Goal: Navigation & Orientation: Find specific page/section

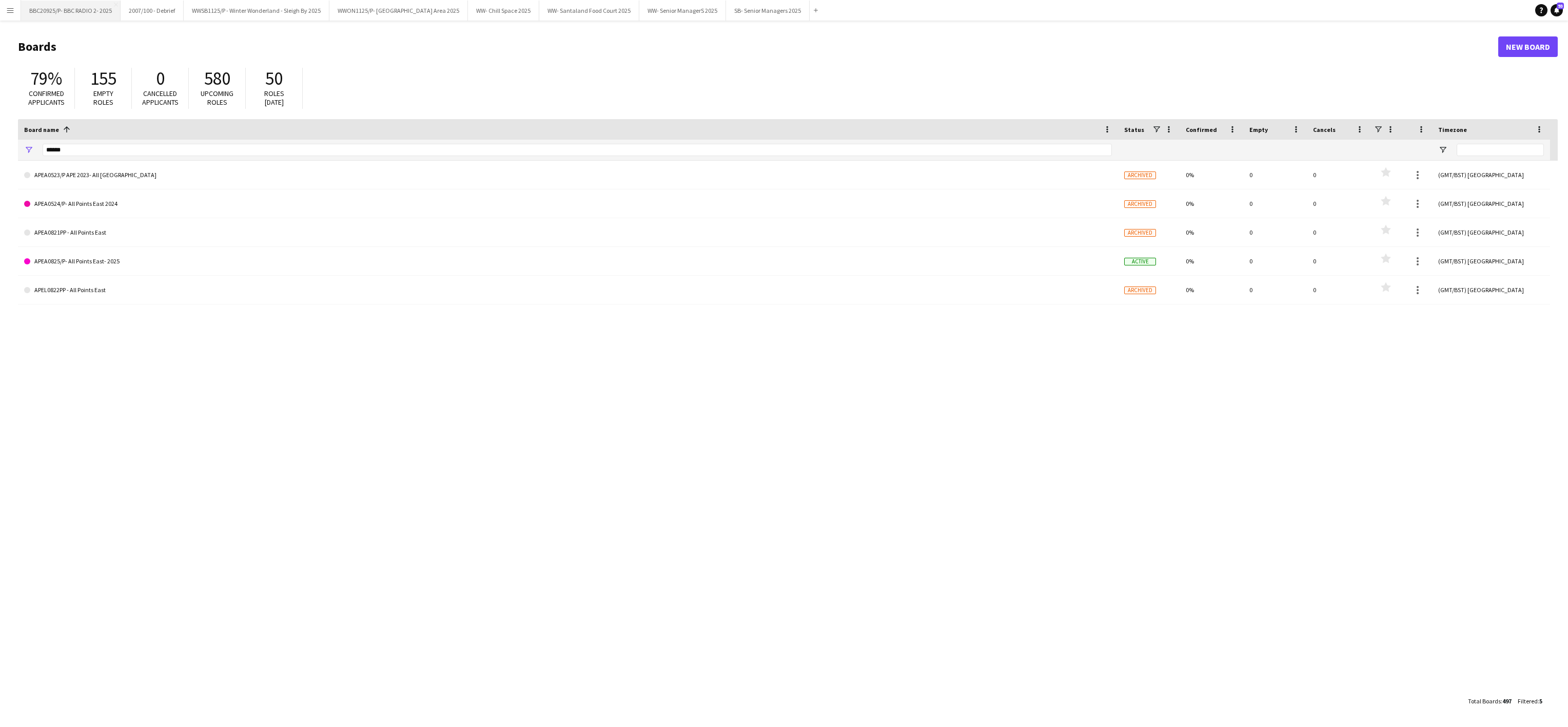
click at [76, 5] on button "BBC20925/P- BBC RADIO 2- 2025 Close" at bounding box center [71, 10] width 100 height 20
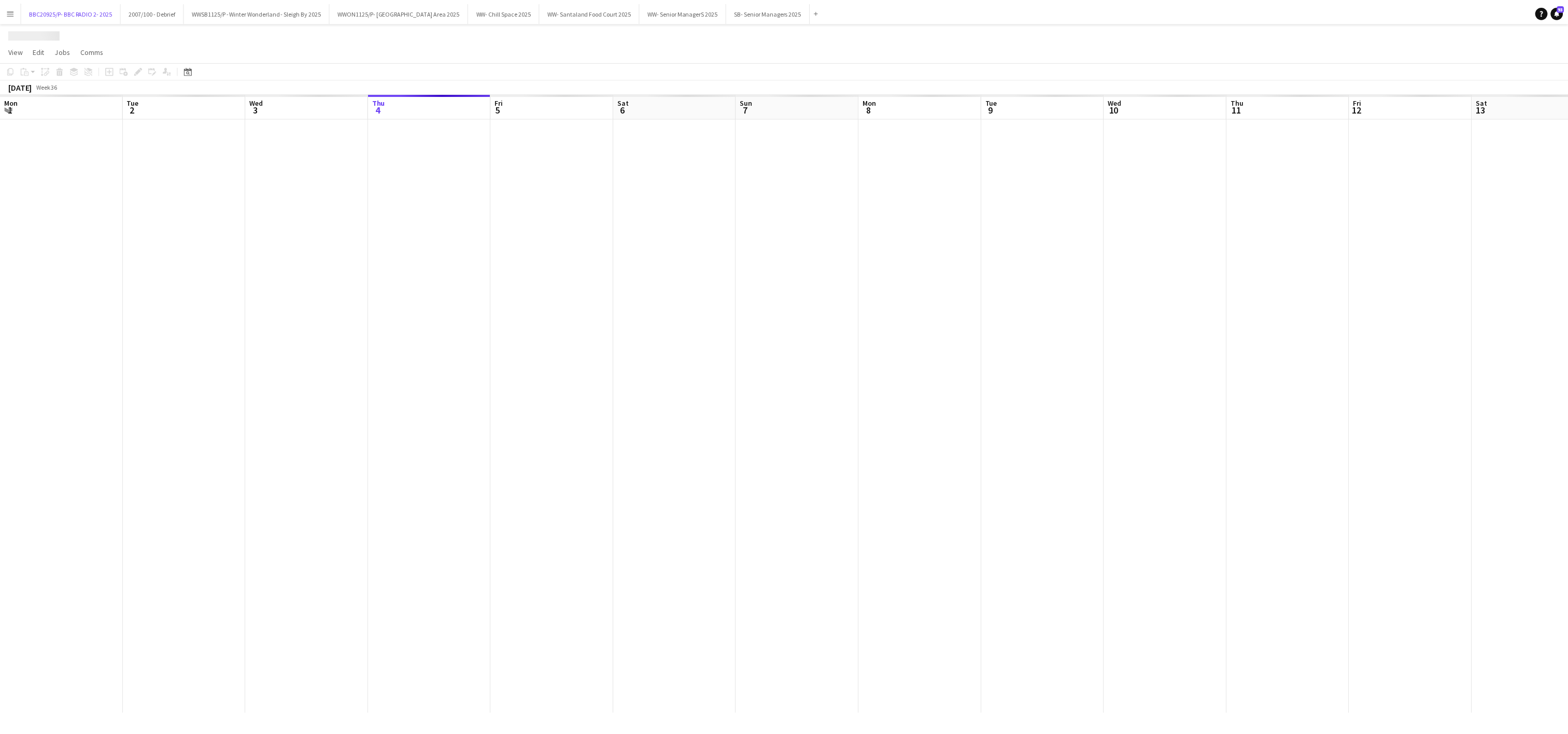
scroll to position [0, 248]
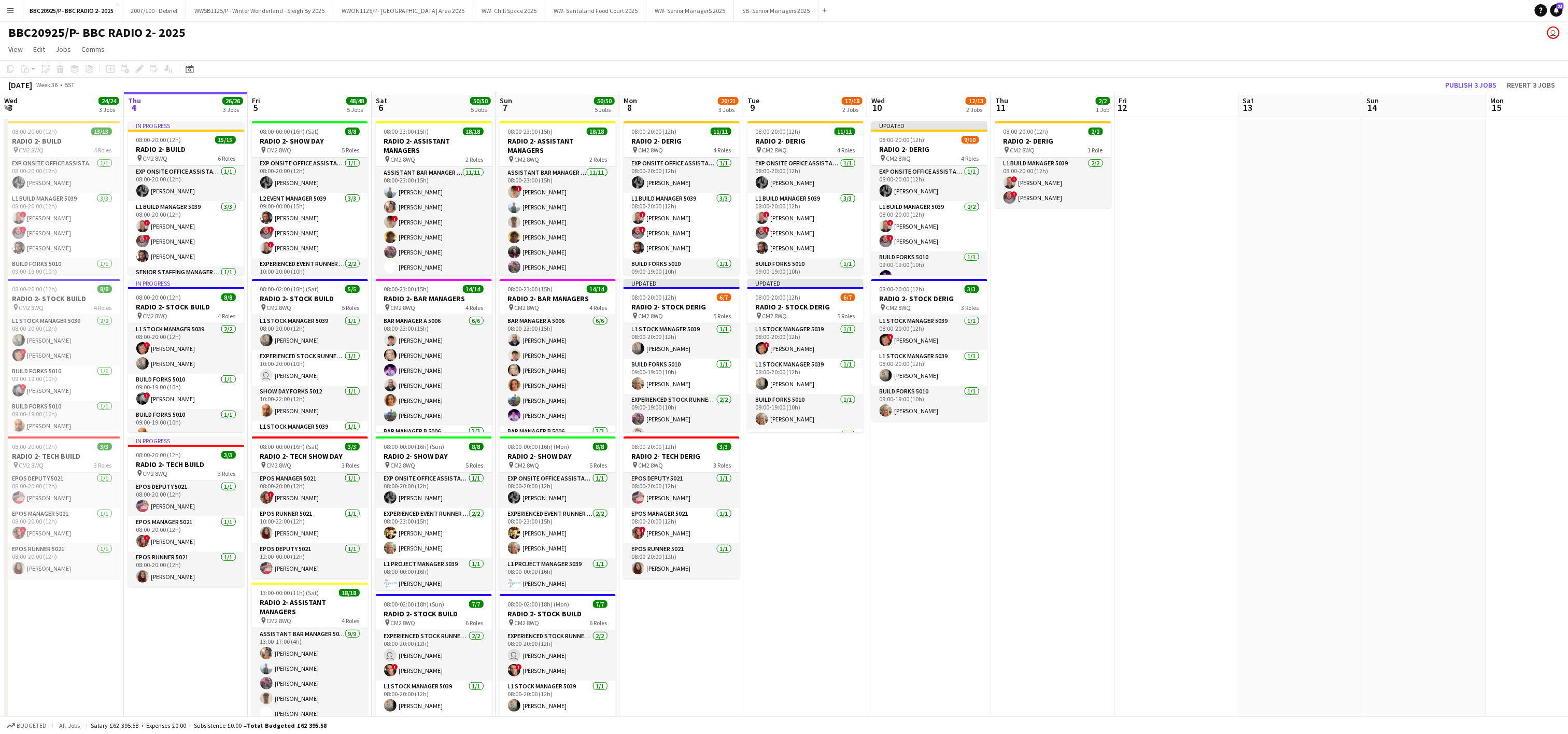
click at [139, 698] on app-date-cell "In progress 08:00-20:00 (12h) 15/15 RADIO 2- BUILD pin CM2 8WQ 6 Roles Exp Onsi…" at bounding box center [185, 521] width 124 height 807
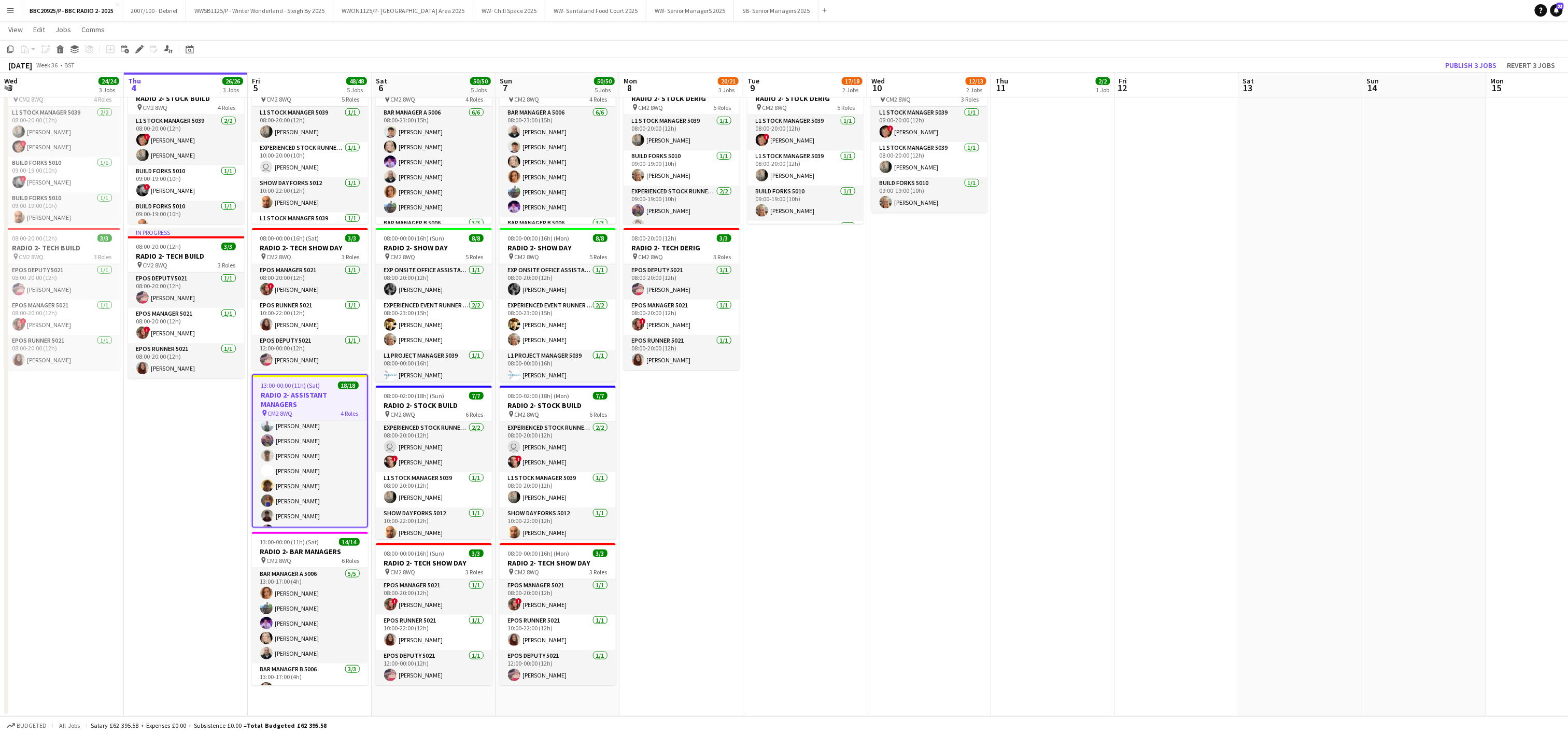
scroll to position [246, 0]
click at [93, 507] on app-date-cell "08:00-20:00 (12h) 13/13 RADIO 2- BUILD pin CM2 8WQ 4 Roles Exp Onsite Office As…" at bounding box center [61, 312] width 124 height 807
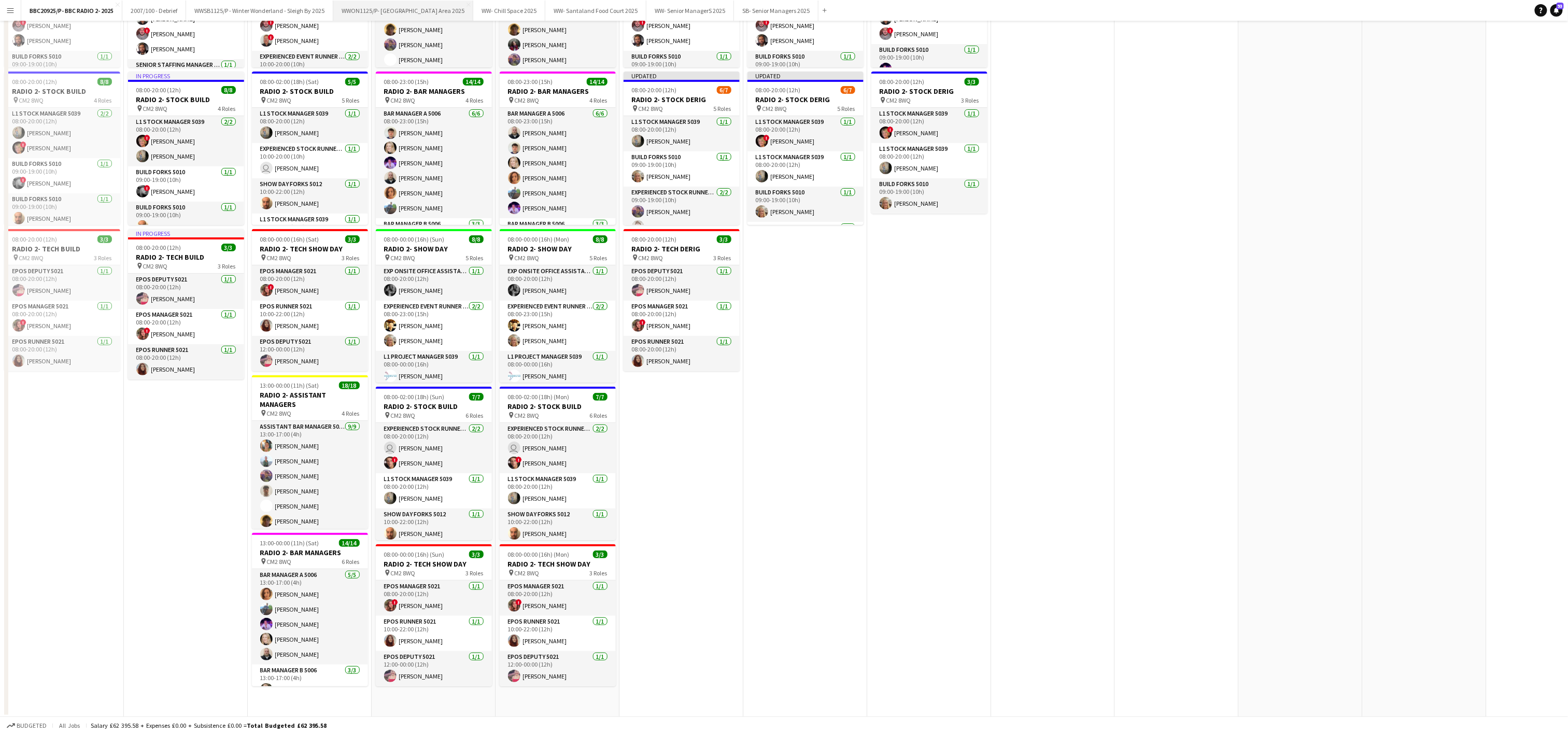
scroll to position [0, 0]
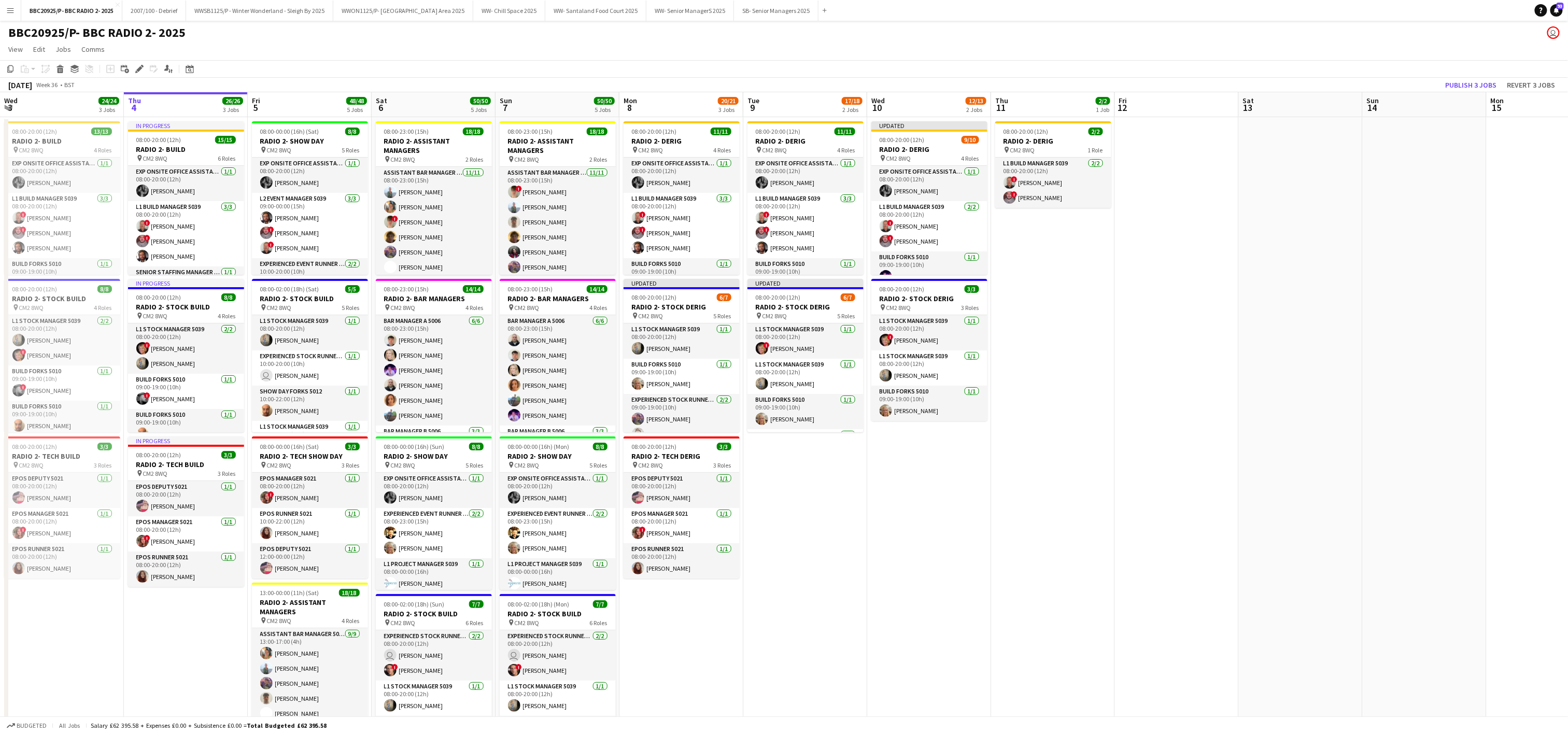
click at [788, 558] on app-date-cell "08:00-20:00 (12h) 11/11 RADIO 2- DERIG pin CM2 8WQ 4 Roles Exp Onsite Office As…" at bounding box center [805, 521] width 124 height 807
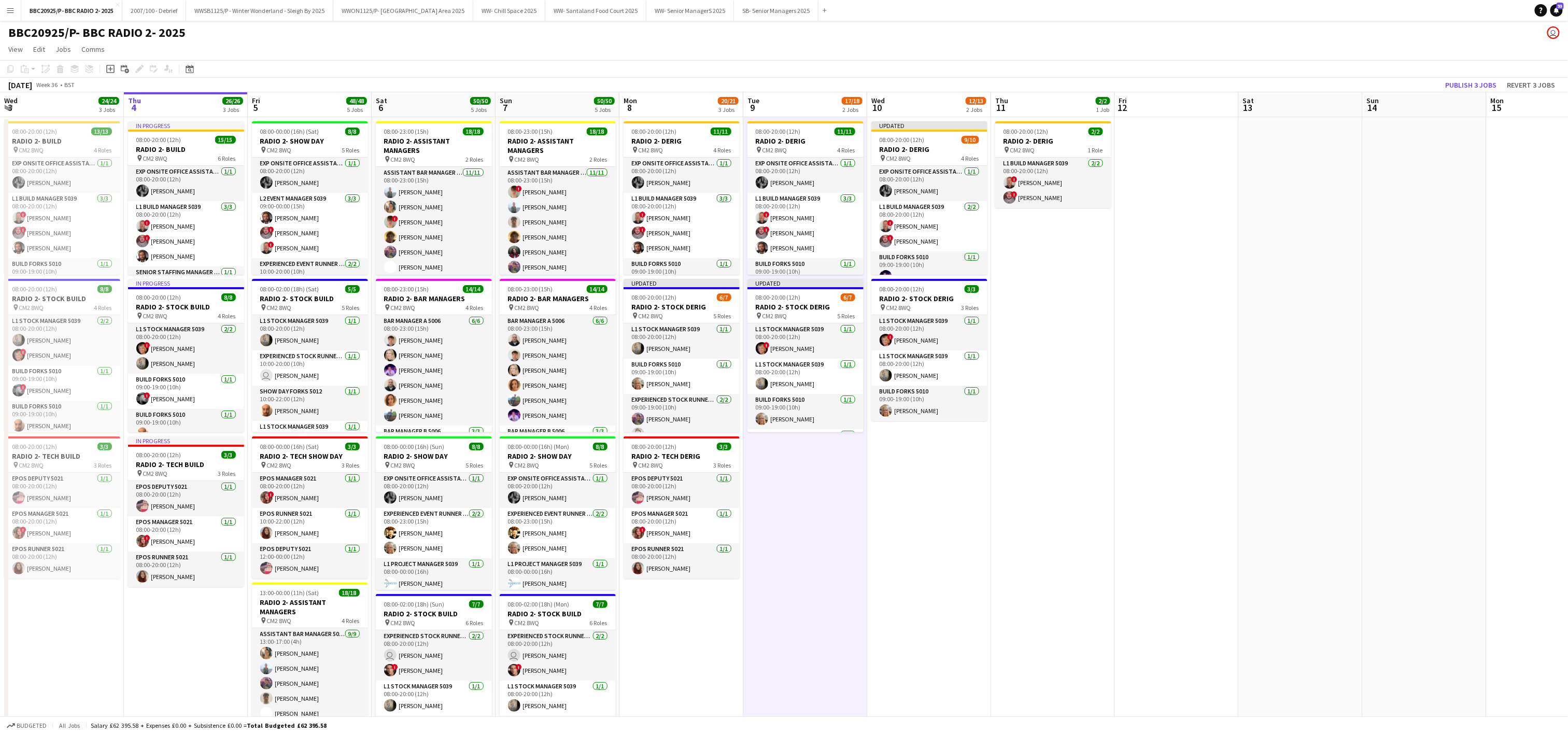
click at [174, 650] on app-date-cell "In progress 08:00-20:00 (12h) 15/15 RADIO 2- BUILD pin CM2 8WQ 6 Roles Exp Onsi…" at bounding box center [185, 521] width 124 height 807
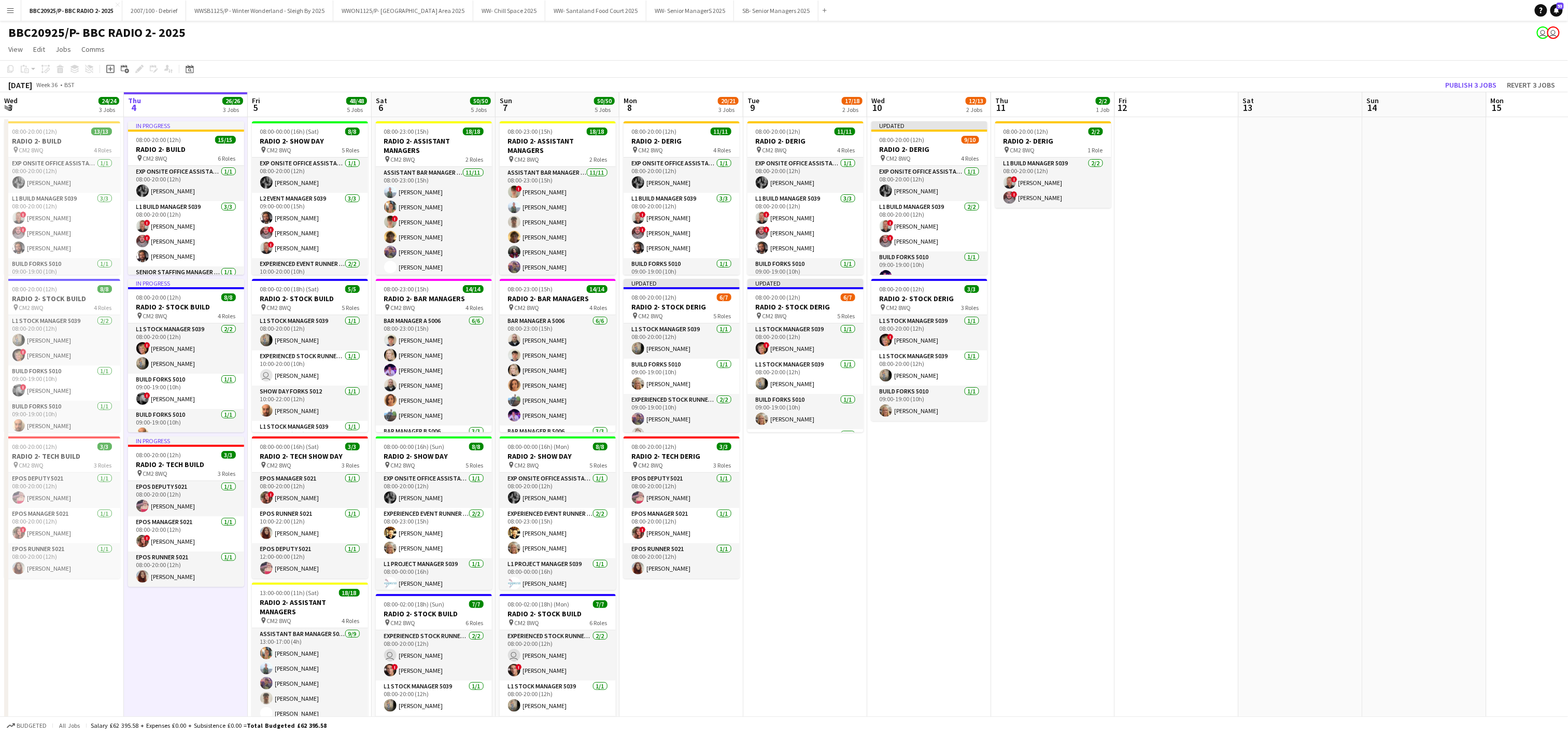
click at [6, 12] on app-icon "Menu" at bounding box center [10, 10] width 8 height 8
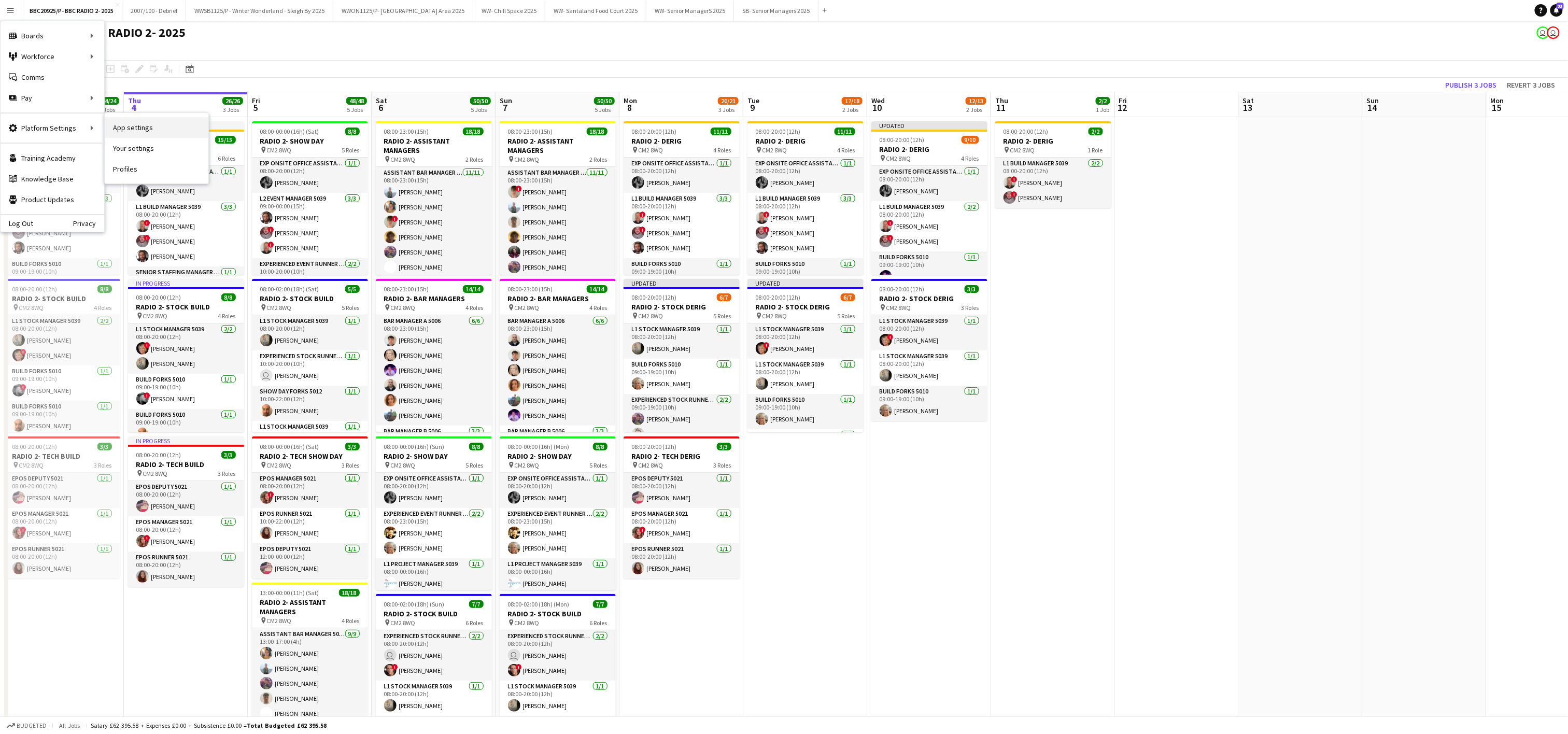
click at [129, 130] on link "App settings" at bounding box center [156, 128] width 104 height 21
click at [7, 9] on app-icon "Menu" at bounding box center [10, 10] width 8 height 8
click at [137, 150] on link "Your settings" at bounding box center [156, 148] width 104 height 21
click at [122, 151] on link "Your settings" at bounding box center [156, 148] width 104 height 21
click at [139, 148] on link "Your settings" at bounding box center [156, 148] width 104 height 21
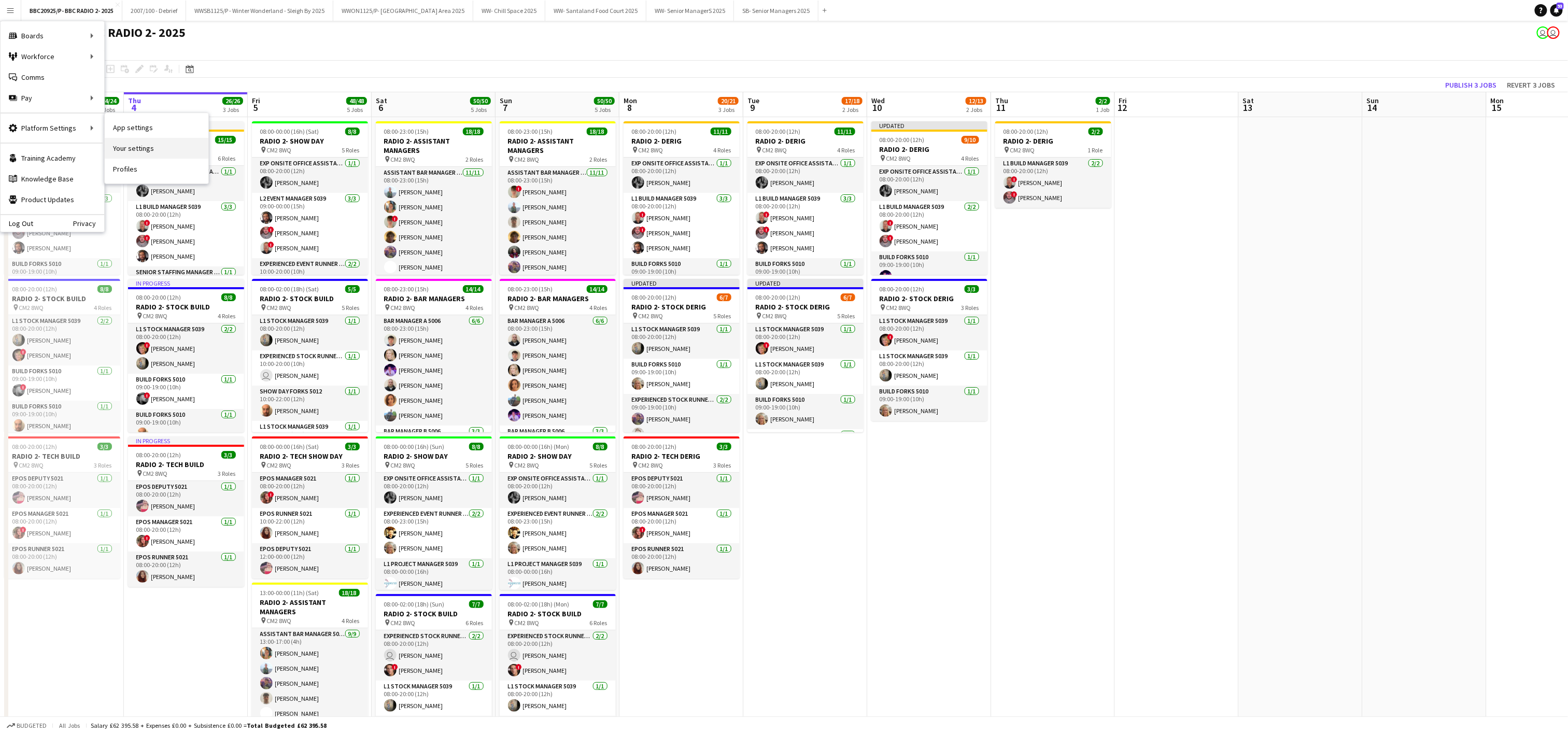
click at [139, 148] on link "Your settings" at bounding box center [156, 148] width 104 height 21
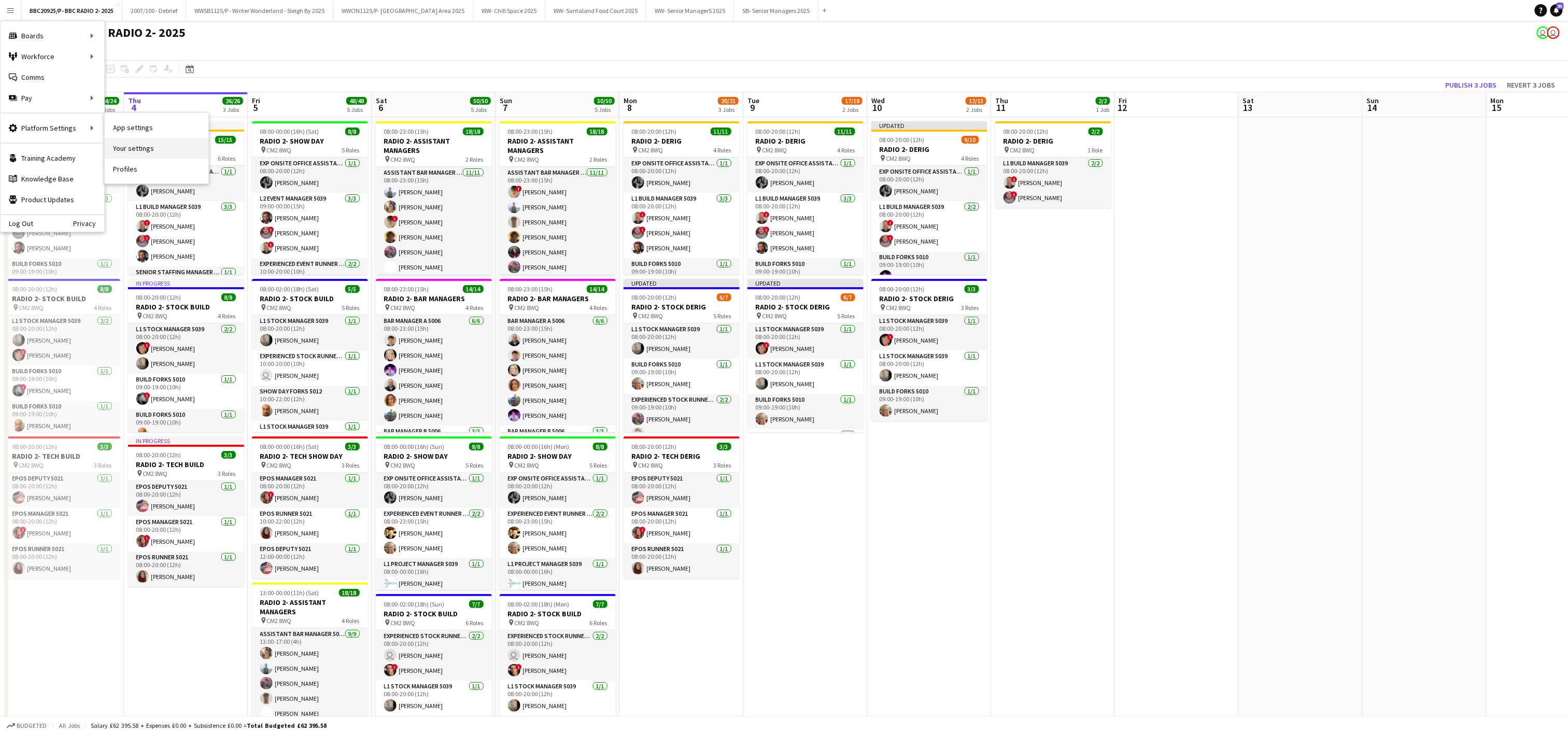
click at [139, 148] on link "Your settings" at bounding box center [156, 148] width 104 height 21
click at [129, 166] on link "Profiles" at bounding box center [156, 169] width 104 height 21
click at [6, 13] on app-icon "Menu" at bounding box center [10, 10] width 8 height 8
